Goal: Obtain resource: Download file/media

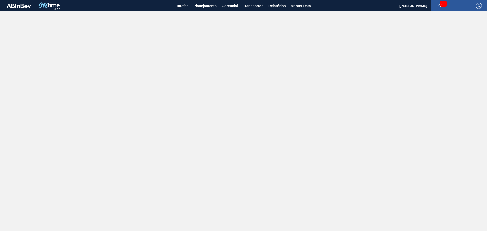
click at [180, 34] on main "Tarefas Planejamento Gerencial Transportes Relatórios Master Data [PERSON_NAME]…" at bounding box center [243, 115] width 487 height 231
click at [274, 6] on span "Relatórios" at bounding box center [276, 6] width 17 height 6
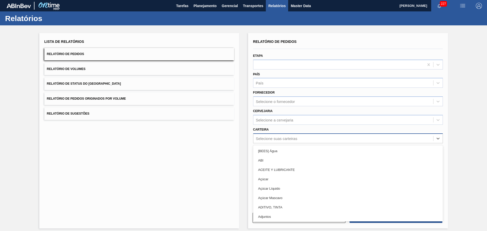
click at [286, 140] on div "Selecione suas carteiras" at bounding box center [276, 138] width 41 height 4
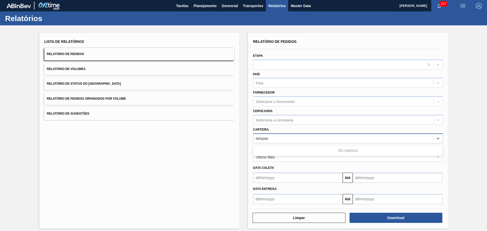
type input "[GEOGRAPHIC_DATA]"
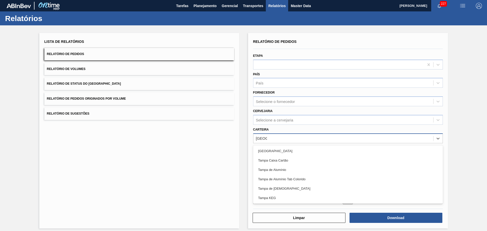
click at [284, 146] on div "[GEOGRAPHIC_DATA]" at bounding box center [348, 150] width 190 height 9
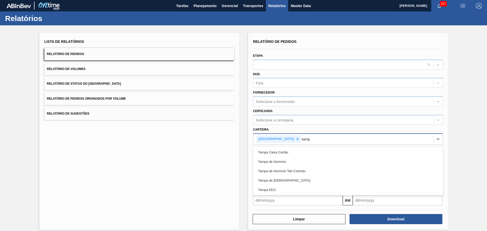
type input "[GEOGRAPHIC_DATA]"
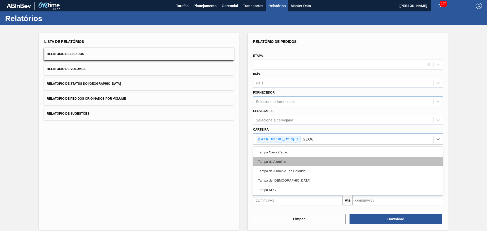
click at [287, 164] on div "Tampa de Alumínio" at bounding box center [348, 161] width 190 height 9
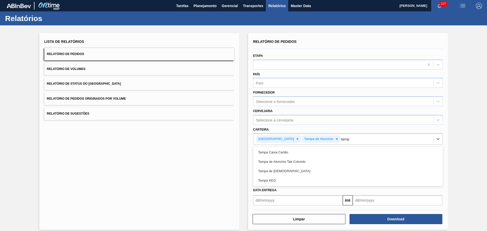
type input "[GEOGRAPHIC_DATA]"
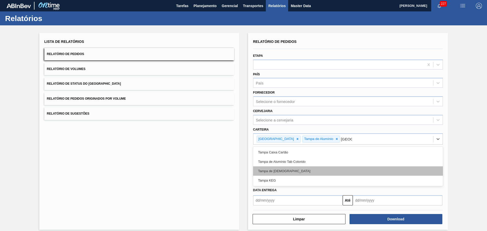
click at [280, 173] on div "Tampa de [DEMOGRAPHIC_DATA]" at bounding box center [348, 170] width 190 height 9
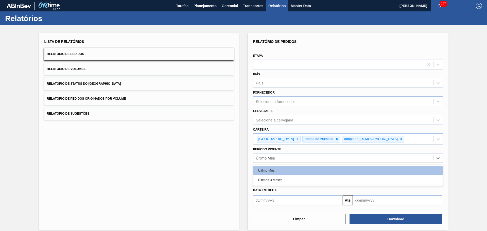
click at [296, 160] on div "Último Mês" at bounding box center [343, 157] width 180 height 7
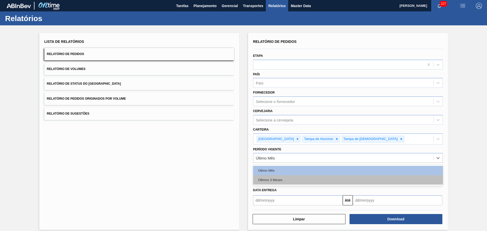
click at [291, 179] on div "Últimos 3 Meses" at bounding box center [348, 179] width 190 height 9
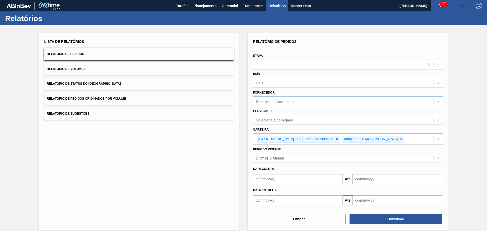
click at [179, 169] on div "Lista de Relatórios Relatório de Pedidos Relatório de Volumes Relatório de Stat…" at bounding box center [139, 131] width 200 height 197
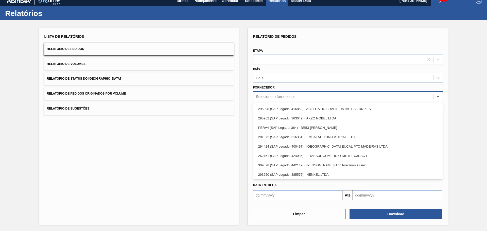
click at [291, 97] on div "Selecione o fornecedor" at bounding box center [275, 96] width 39 height 4
type input "brv4"
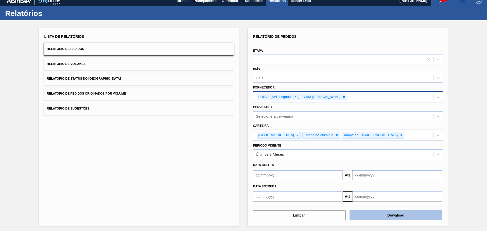
click at [376, 213] on button "Download" at bounding box center [395, 215] width 93 height 10
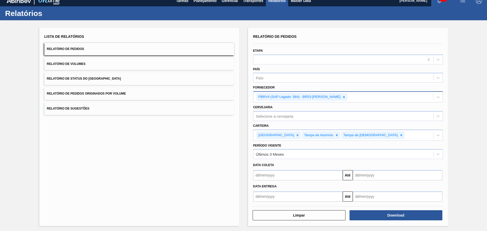
click at [303, 44] on hr at bounding box center [348, 44] width 190 height 0
